Goal: Information Seeking & Learning: Find specific fact

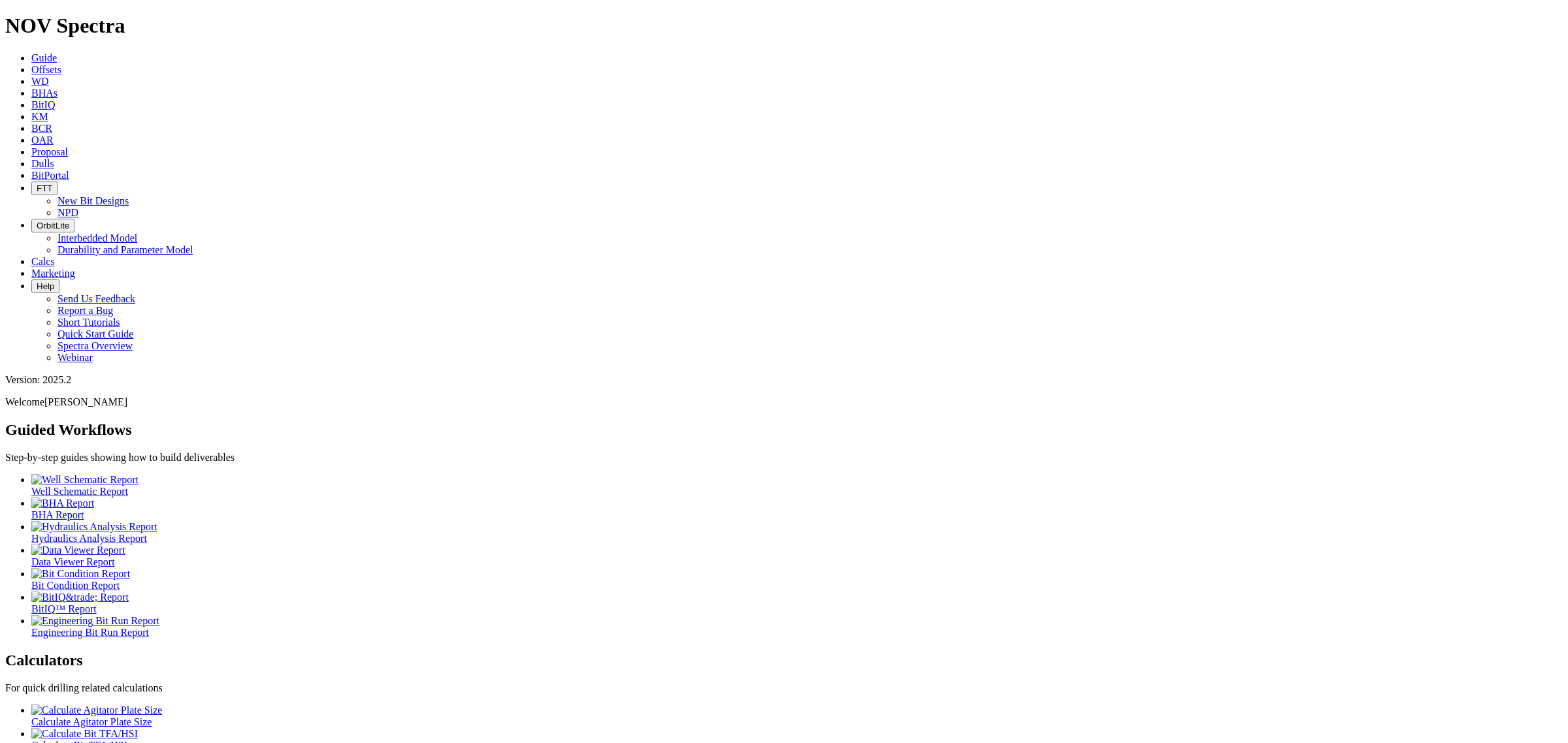
click at [61, 64] on link "Offsets" at bounding box center [47, 69] width 30 height 11
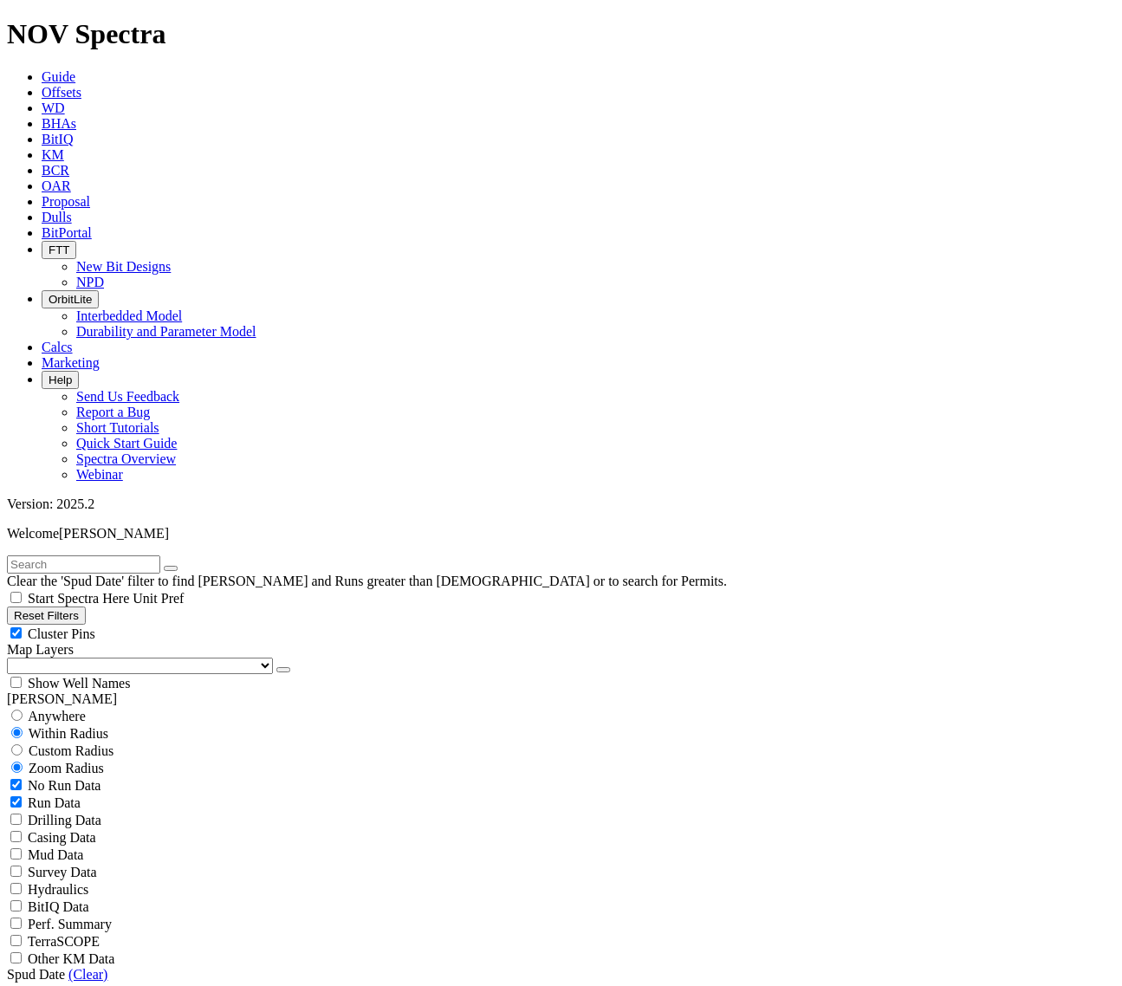
click at [140, 556] on input "text" at bounding box center [83, 565] width 153 height 18
type input "moria"
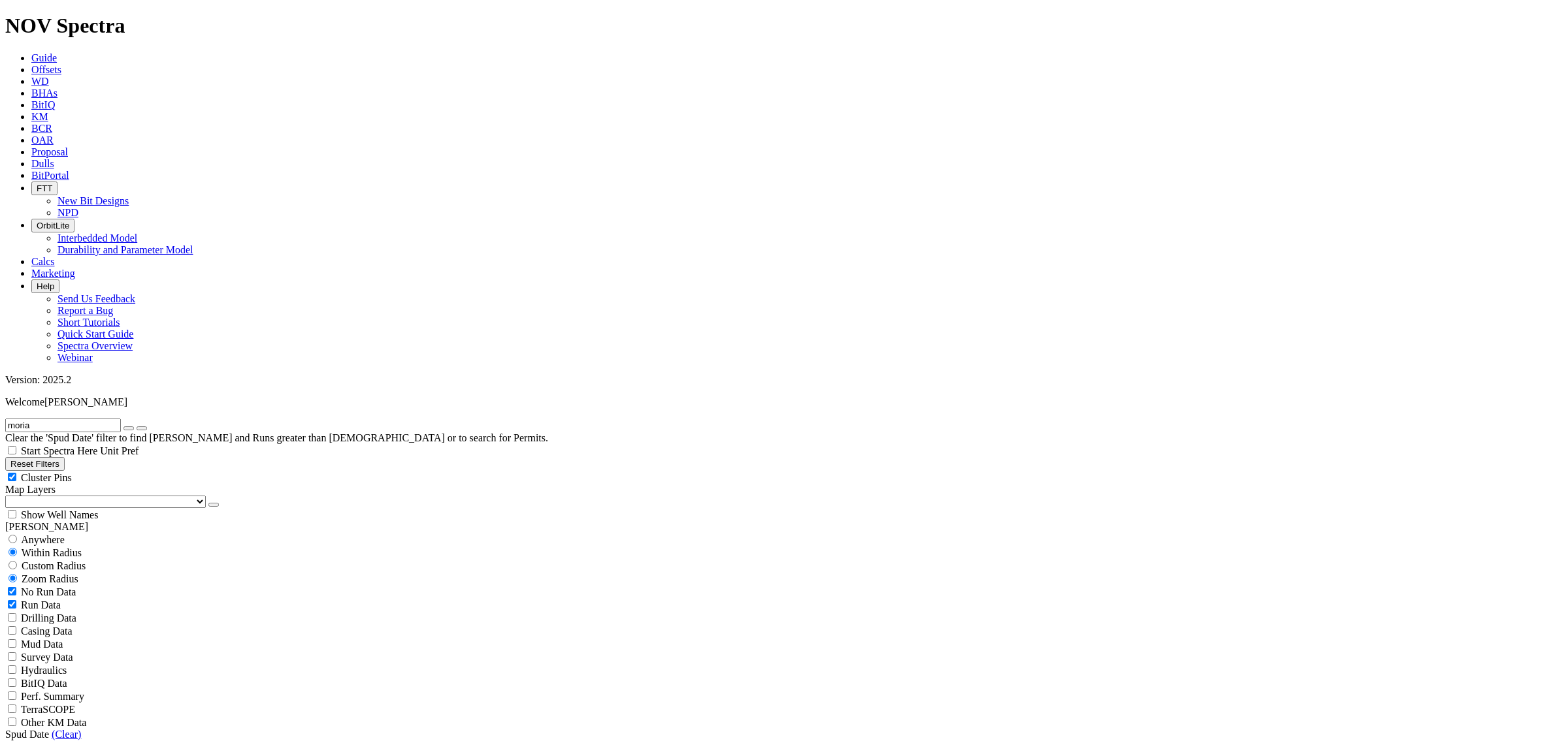
click at [65, 534] on span "Anywhere" at bounding box center [43, 540] width 44 height 11
radio input "true"
radio input "false"
click at [95, 419] on input "moria" at bounding box center [63, 426] width 115 height 14
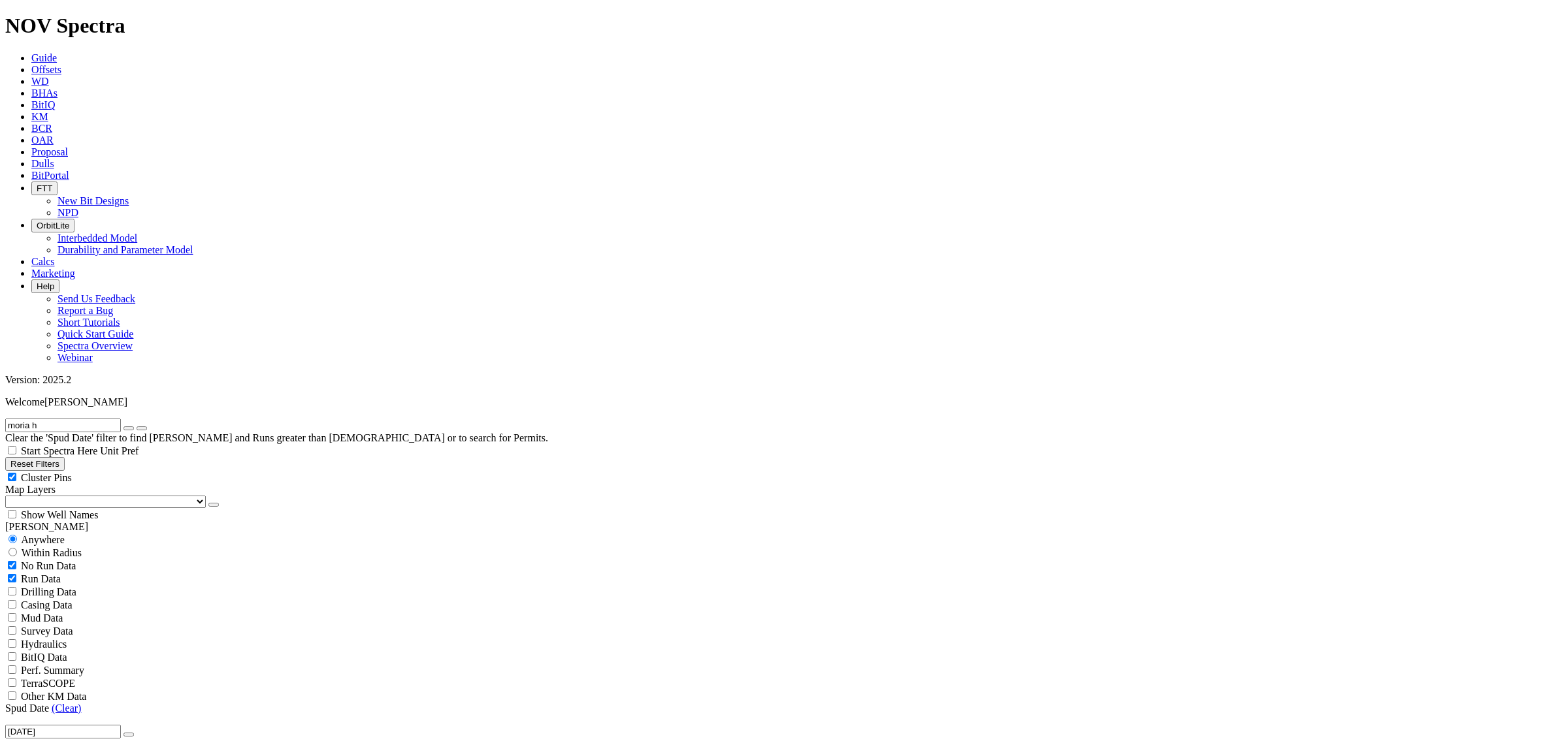
click at [64, 419] on input "moria h" at bounding box center [63, 426] width 115 height 14
type input "moria f"
click at [54, 158] on link "Dulls" at bounding box center [43, 164] width 23 height 11
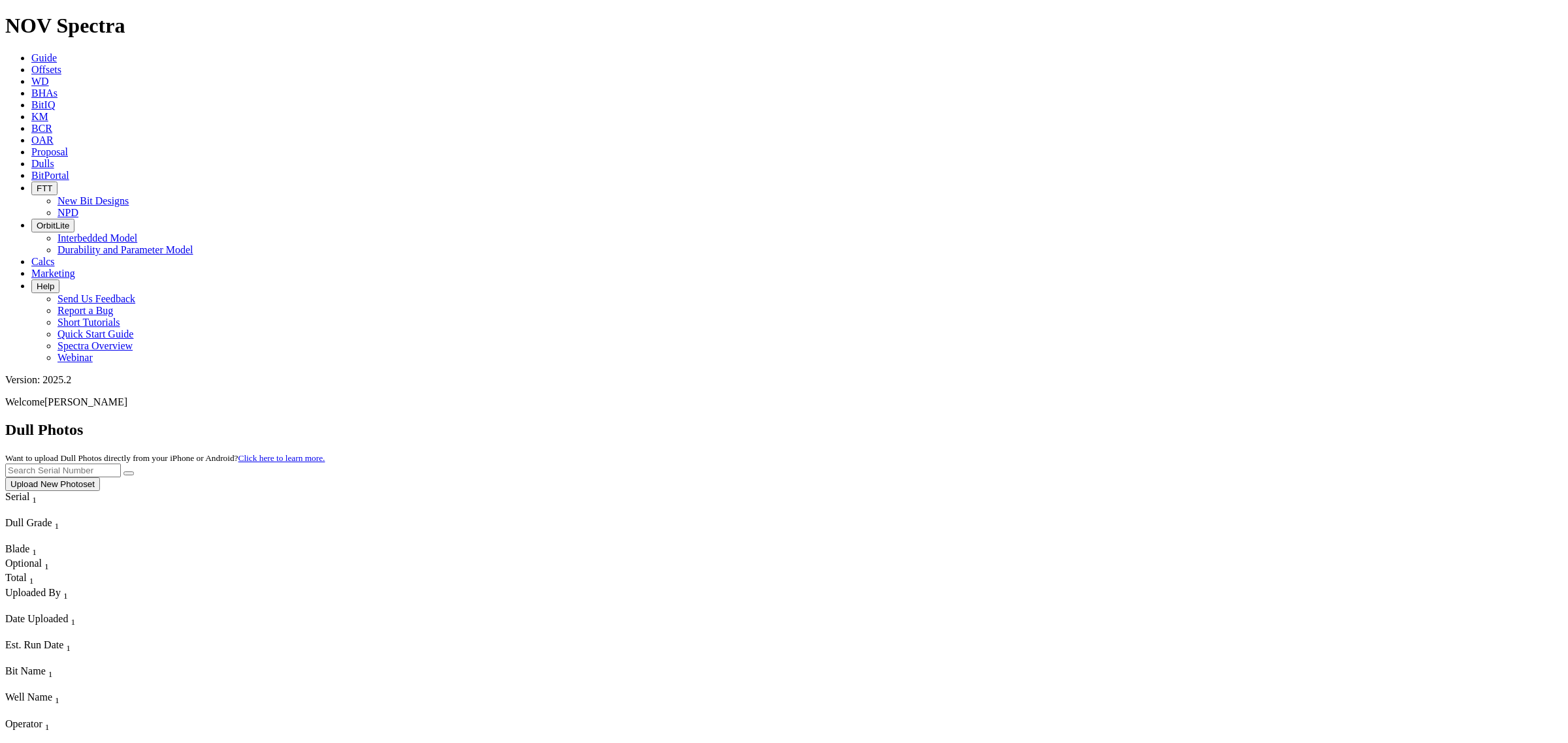
drag, startPoint x: 1279, startPoint y: 72, endPoint x: 1297, endPoint y: 63, distance: 20.1
click at [1294, 67] on body "Spectra is built to be used with Google Chrome. Please switch browsers. NOV Spe…" at bounding box center [784, 732] width 1557 height 1437
click at [121, 463] on input "text" at bounding box center [63, 470] width 115 height 14
type input "a"
type input "A315887"
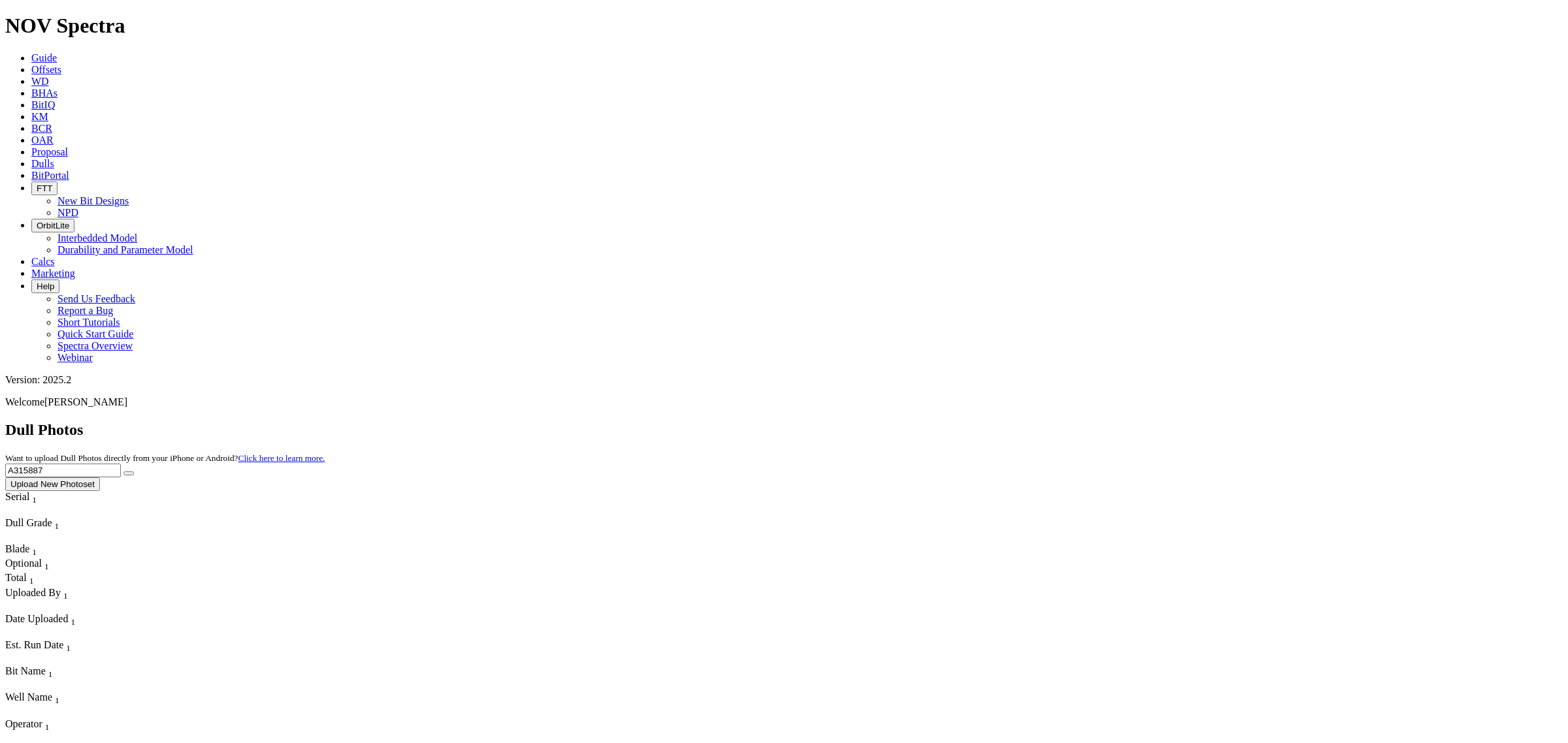
click at [129, 473] on icon "submit" at bounding box center [129, 473] width 0 height 0
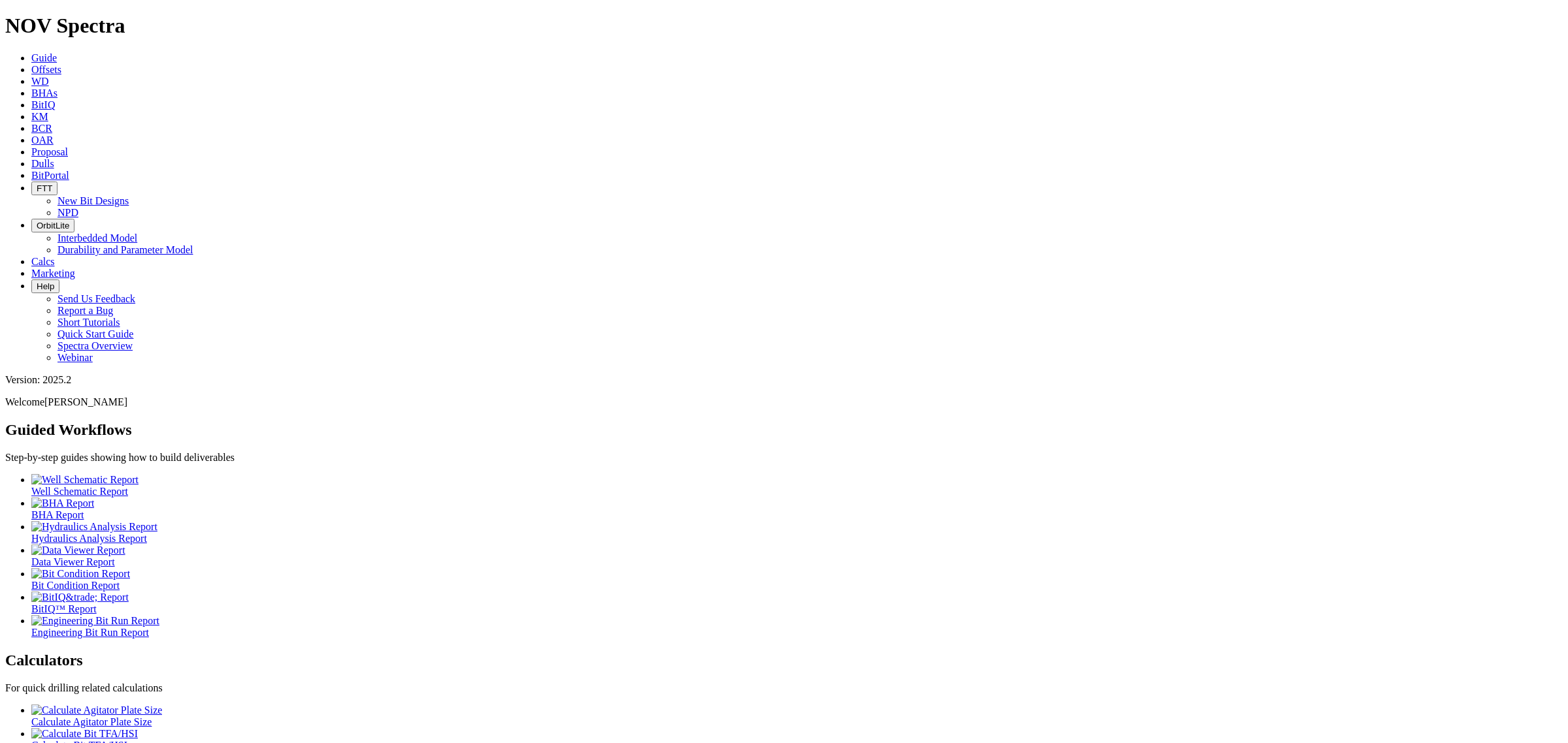
click at [32, 64] on icon at bounding box center [32, 69] width 0 height 11
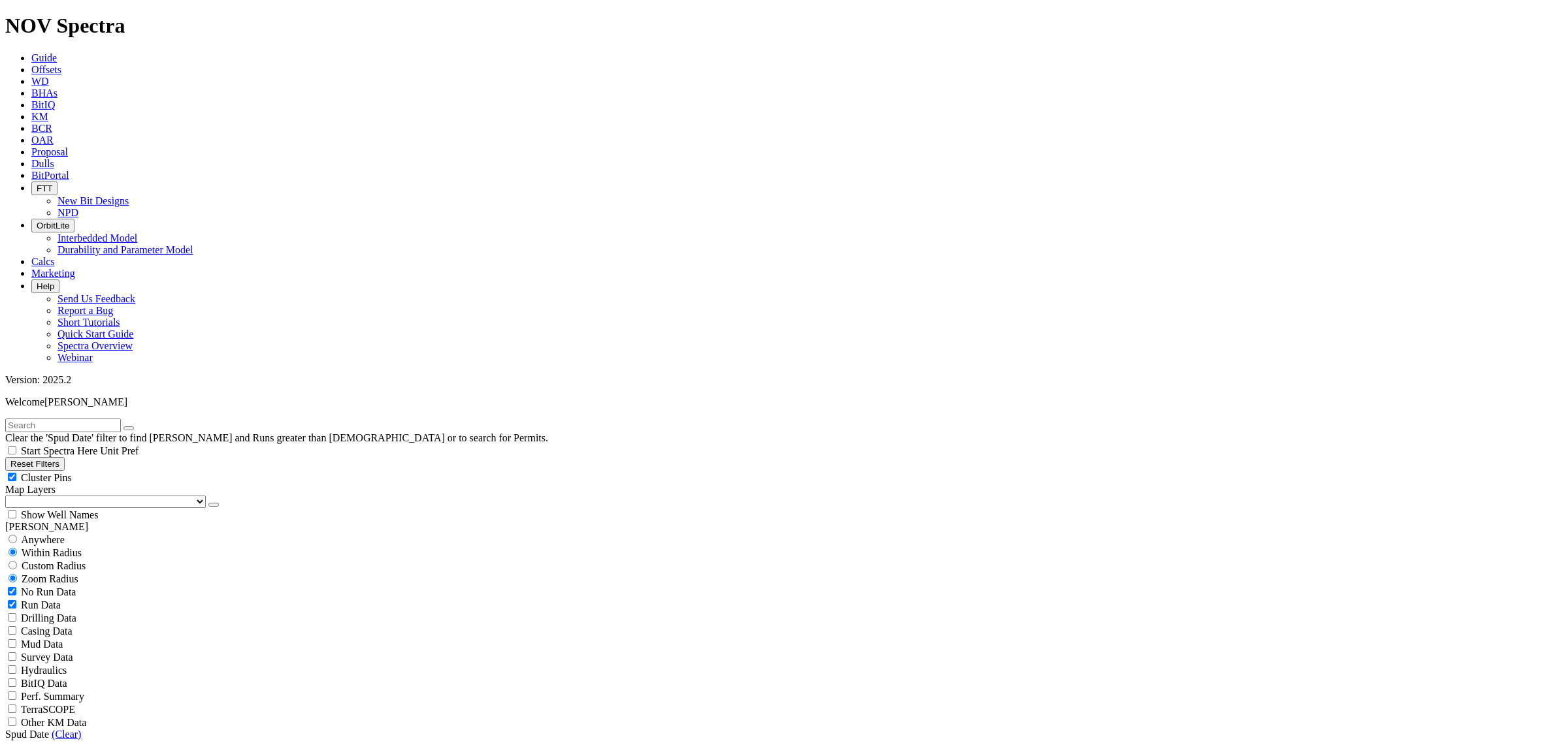
click at [121, 419] on input "text" at bounding box center [63, 426] width 115 height 14
type input "moria f"
click at [34, 534] on span "Anywhere" at bounding box center [43, 540] width 44 height 11
radio input "true"
radio input "false"
